Goal: Information Seeking & Learning: Learn about a topic

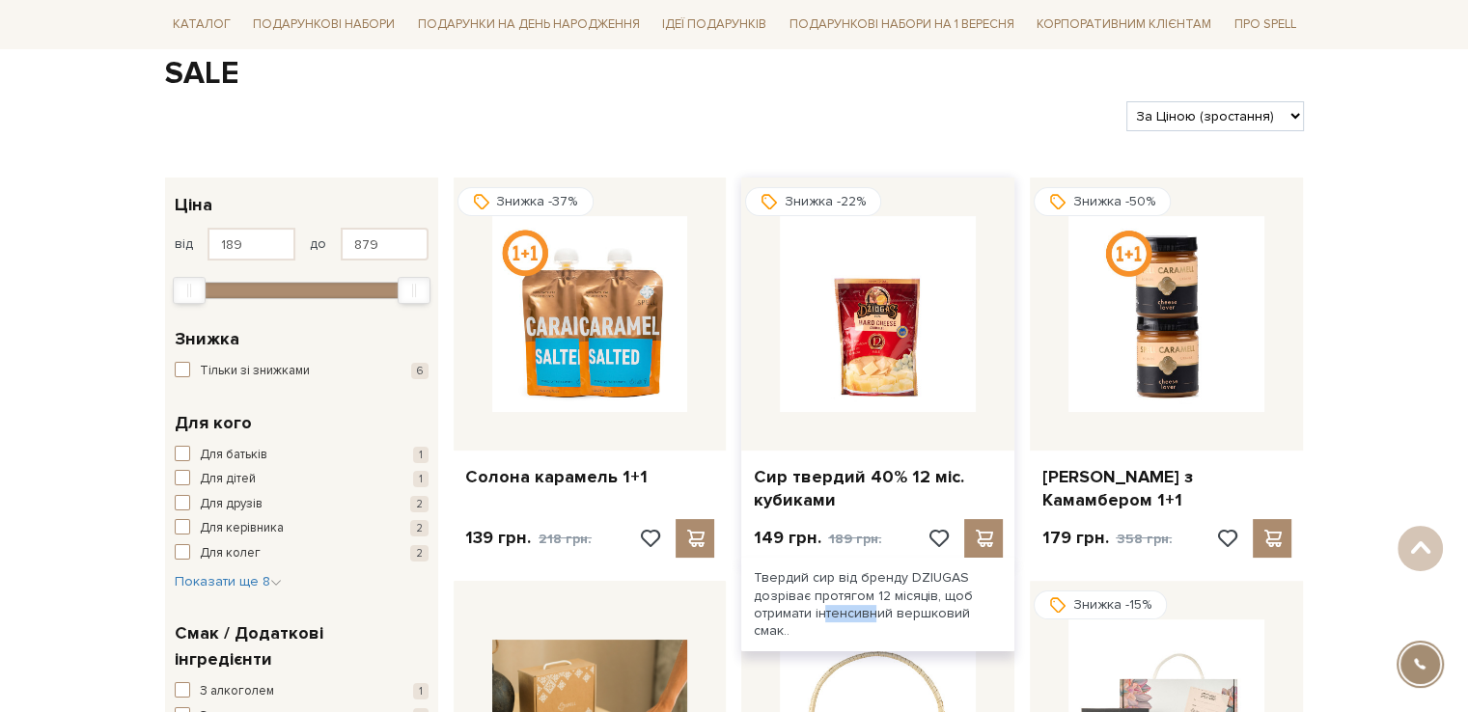
drag, startPoint x: 965, startPoint y: 575, endPoint x: 906, endPoint y: 580, distance: 59.1
click at [906, 580] on div "Твердий сир від бренду DZIUGAS дозріває протягом 12 місяців, щоб отримати інтен…" at bounding box center [877, 605] width 273 height 94
copy div "DZIUGAS"
click at [884, 347] on img at bounding box center [878, 314] width 196 height 196
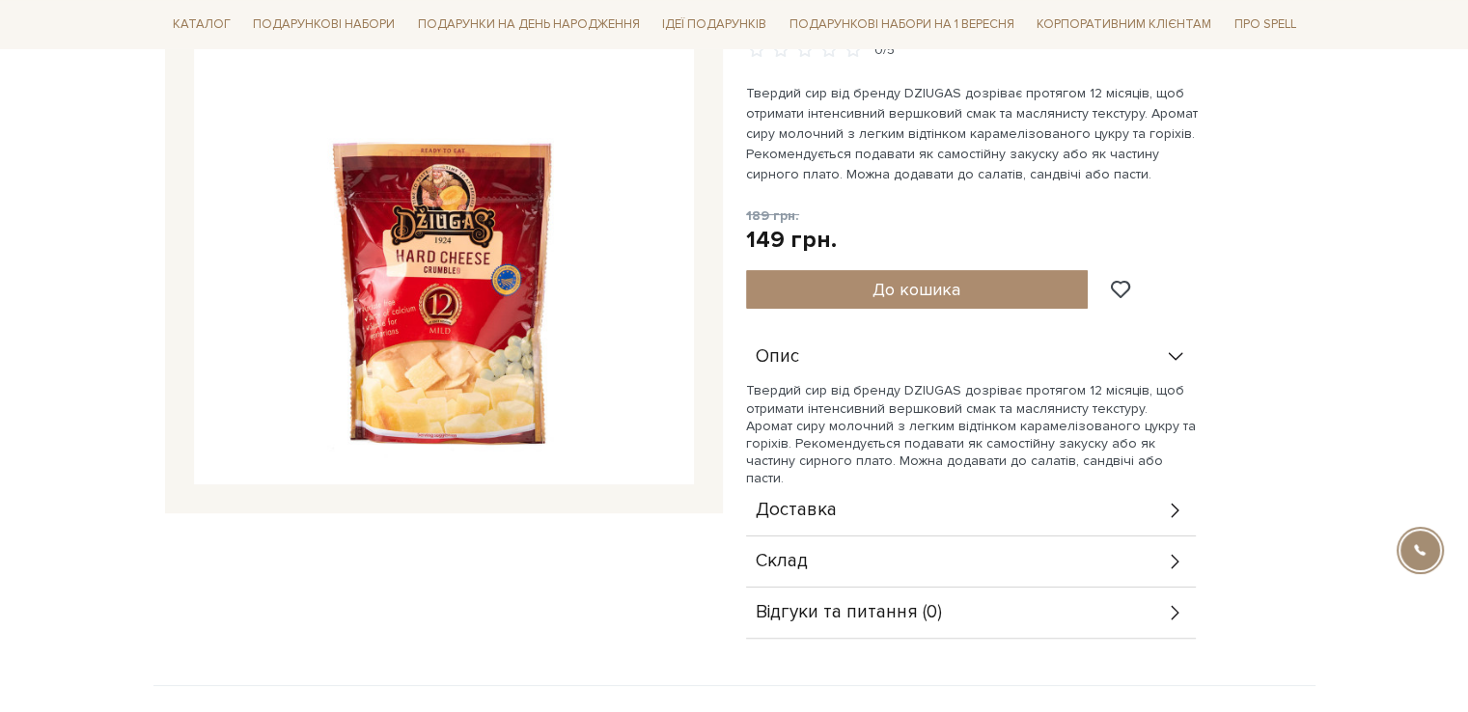
scroll to position [386, 0]
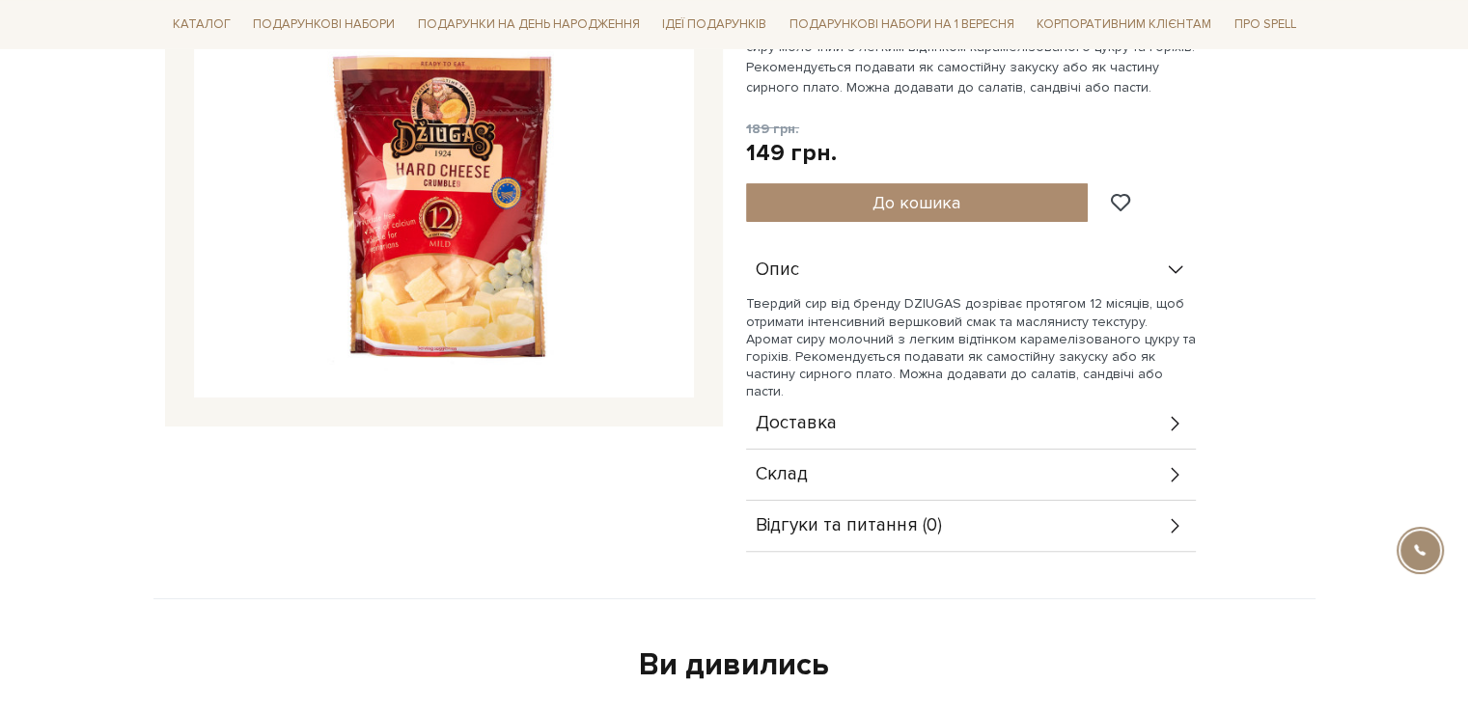
click at [1136, 462] on div "Склад" at bounding box center [971, 475] width 450 height 50
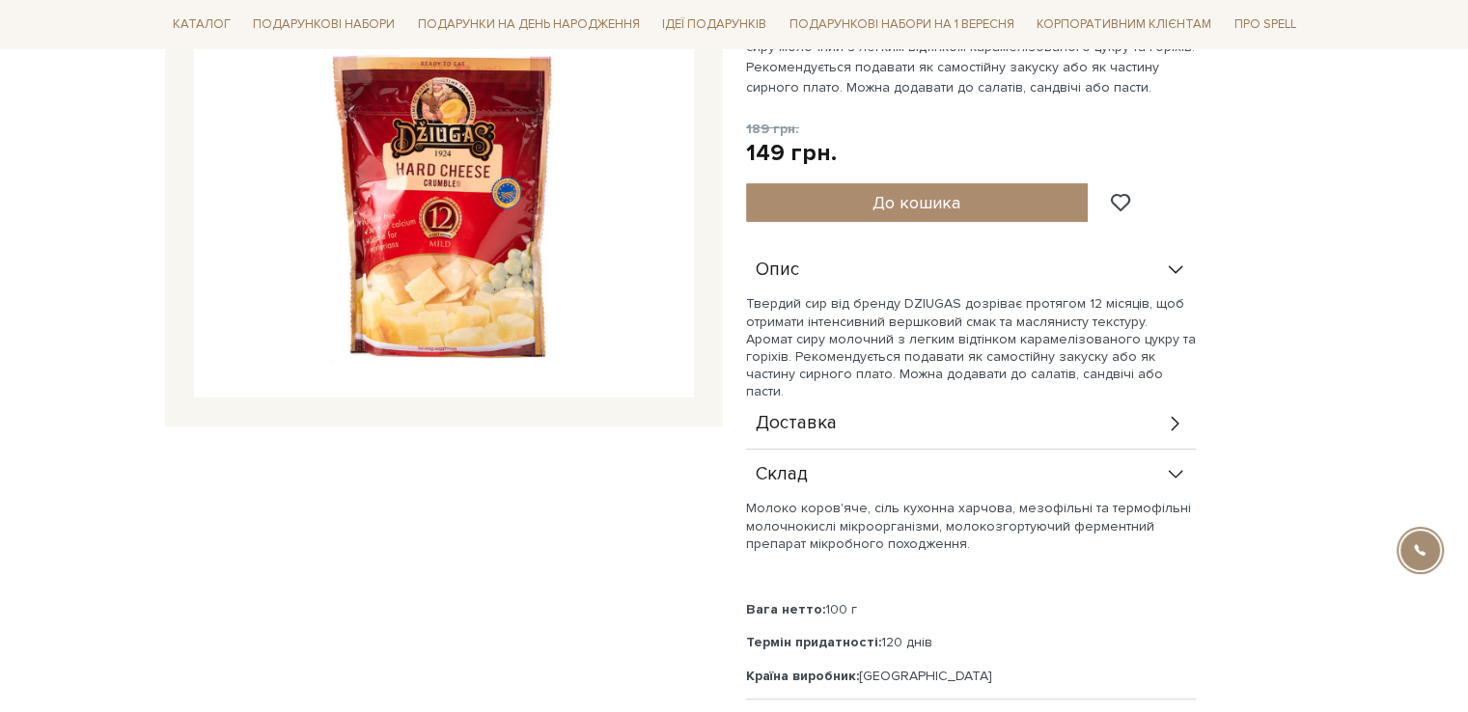
click at [1142, 413] on div "Доставка" at bounding box center [971, 424] width 450 height 50
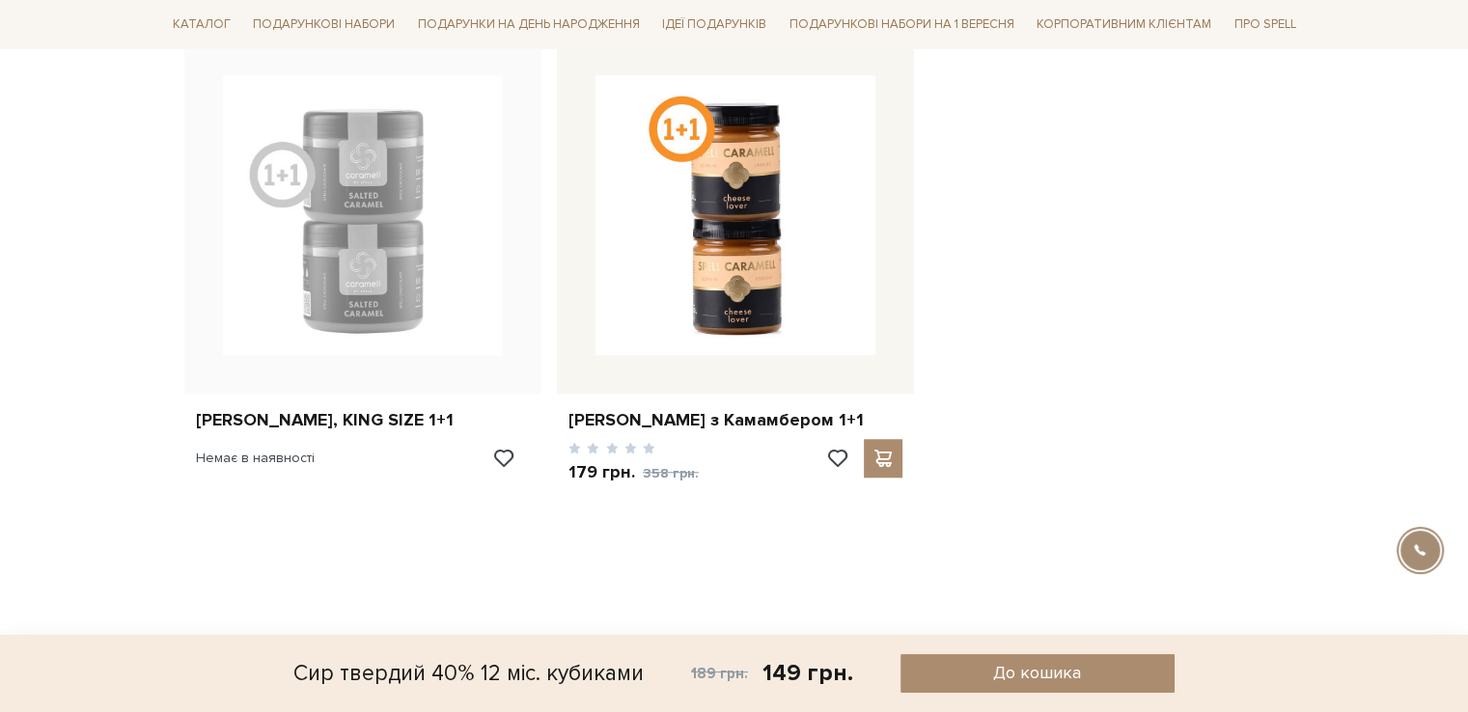
scroll to position [1544, 0]
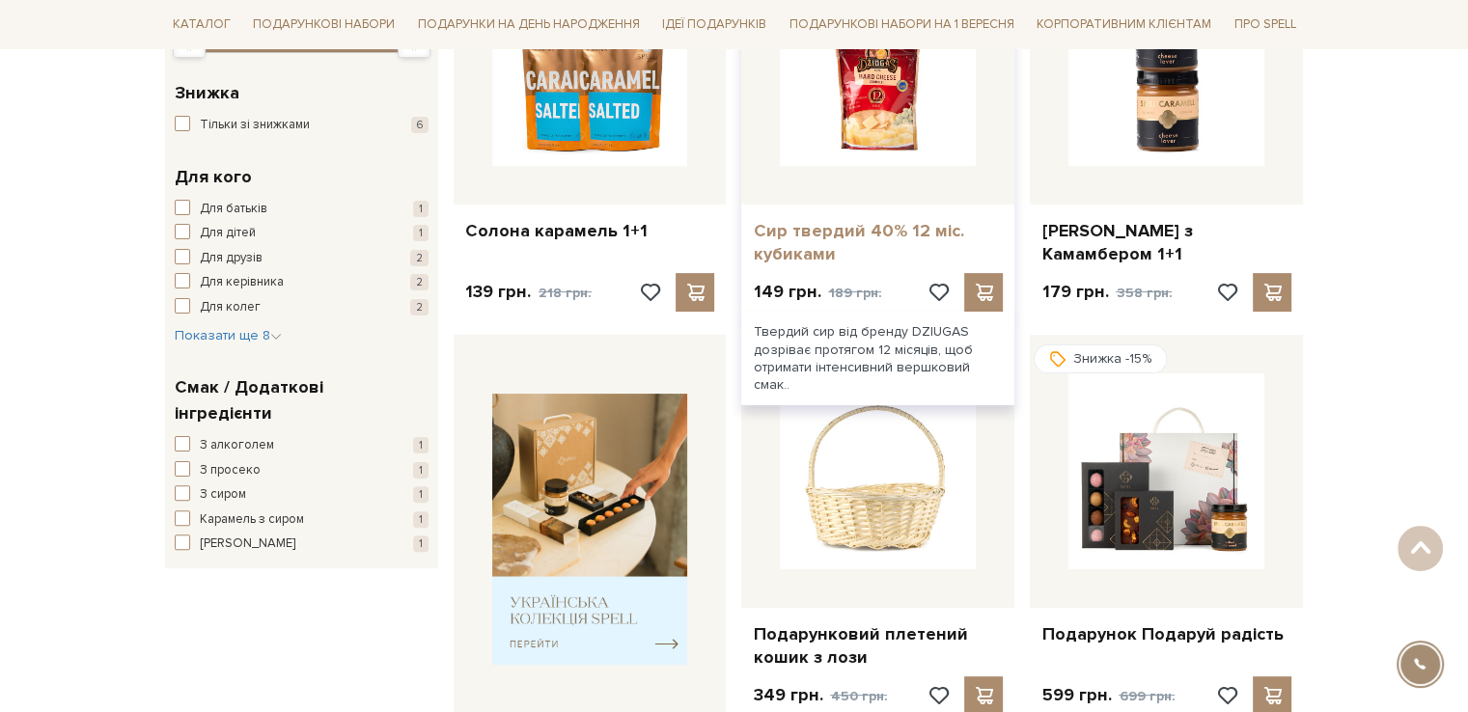
scroll to position [483, 0]
